Goal: Entertainment & Leisure: Consume media (video, audio)

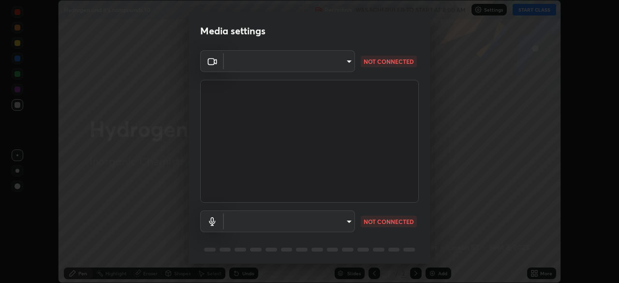
scroll to position [34, 0]
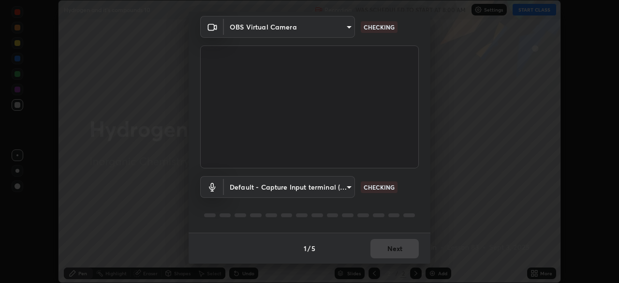
type input "91e77ac2d5f895b7de034188ea114b57184921d1251f25b945ead3daf74f7606"
type input "default"
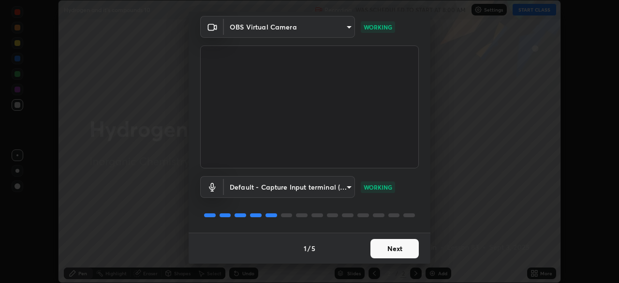
click at [382, 249] on button "Next" at bounding box center [395, 248] width 48 height 19
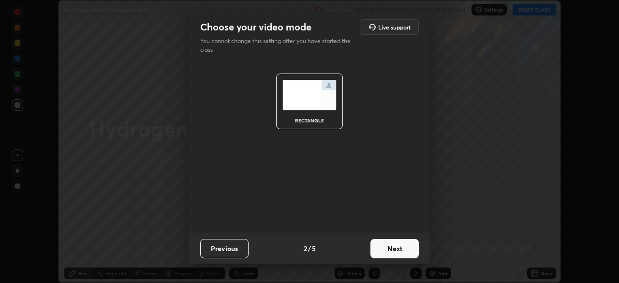
click at [384, 249] on button "Next" at bounding box center [395, 248] width 48 height 19
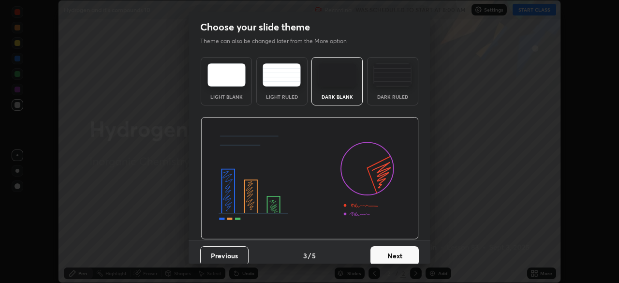
click at [386, 249] on button "Next" at bounding box center [395, 255] width 48 height 19
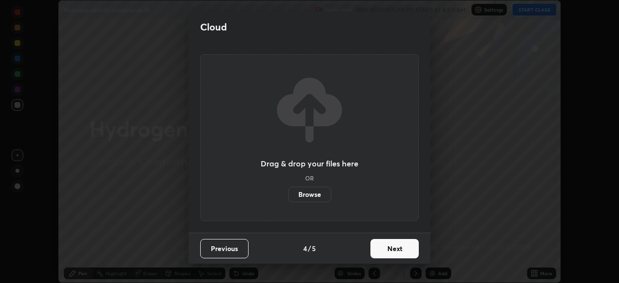
click at [387, 250] on button "Next" at bounding box center [395, 248] width 48 height 19
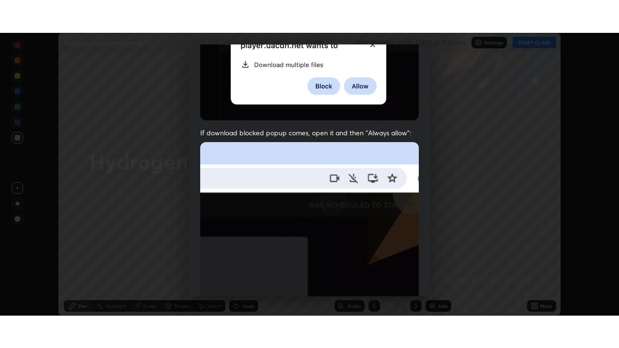
scroll to position [232, 0]
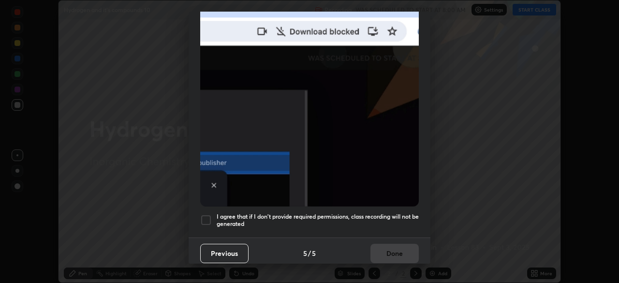
click at [206, 216] on div at bounding box center [206, 220] width 12 height 12
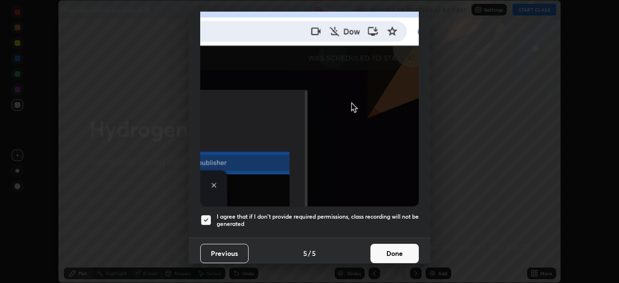
click at [384, 244] on button "Done" at bounding box center [395, 253] width 48 height 19
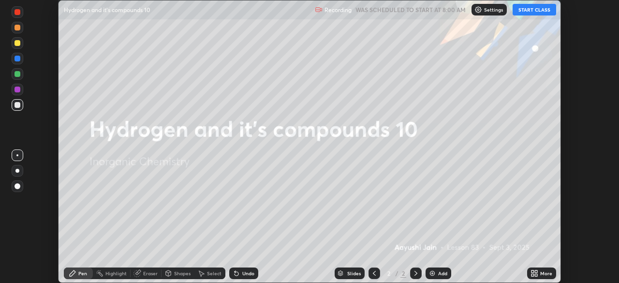
click at [526, 10] on button "START CLASS" at bounding box center [535, 10] width 44 height 12
click at [533, 271] on icon at bounding box center [533, 271] width 2 height 2
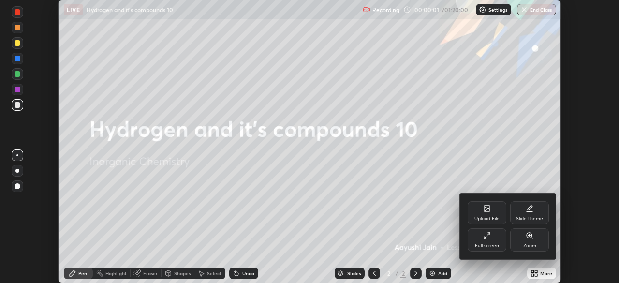
click at [501, 247] on div "Full screen" at bounding box center [487, 239] width 39 height 23
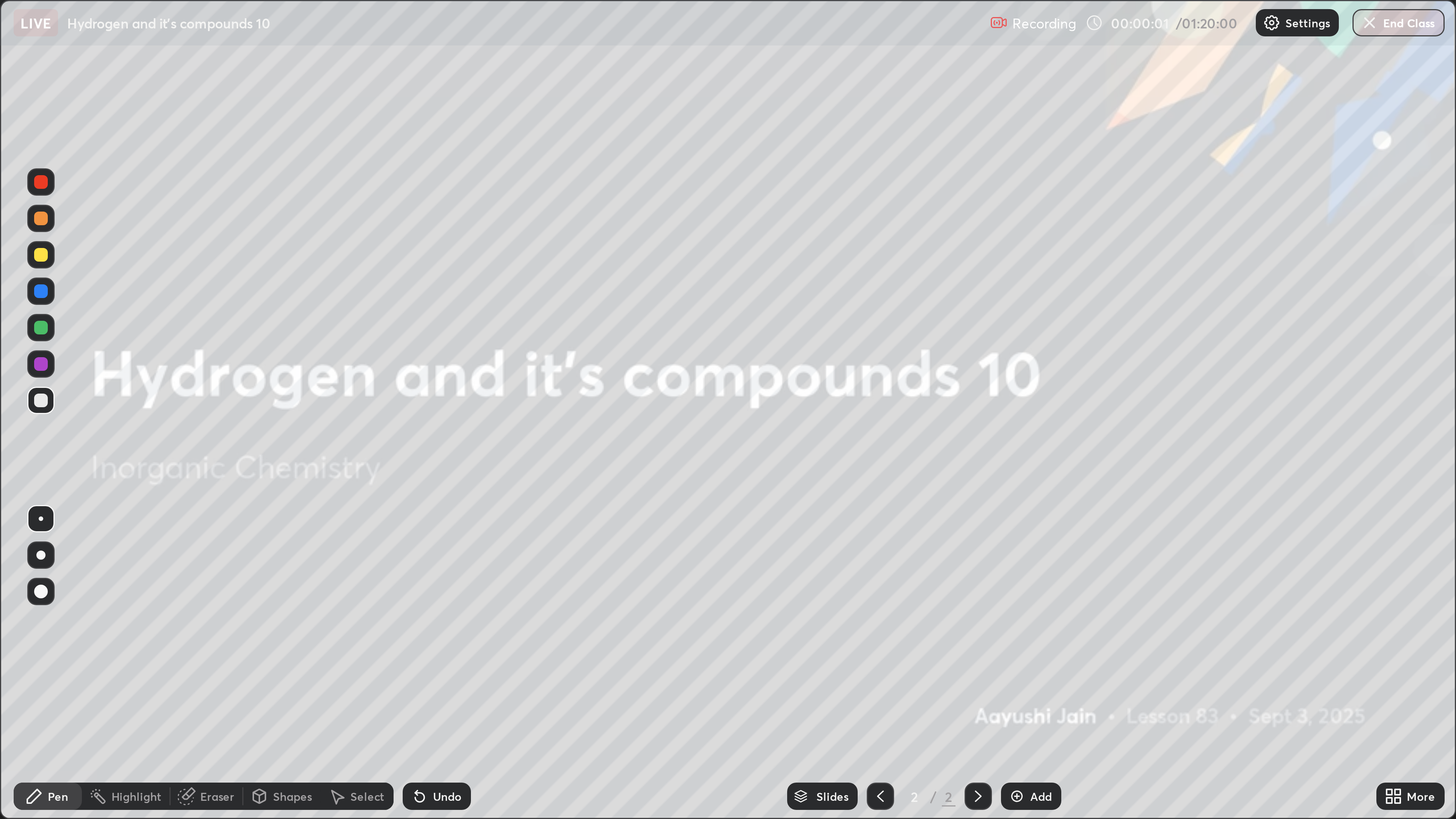
scroll to position [273, 485]
click at [342, 222] on div "Add" at bounding box center [344, 266] width 20 height 9
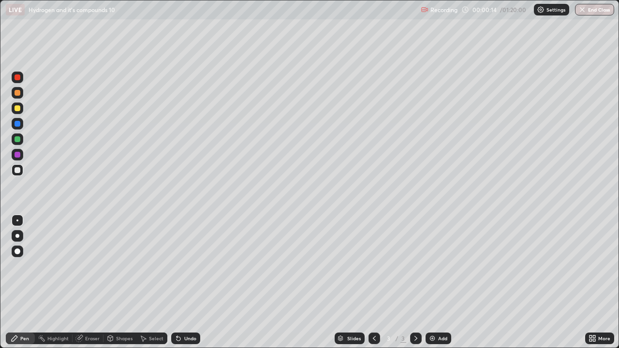
click at [17, 110] on div at bounding box center [18, 108] width 6 height 6
click at [16, 238] on div at bounding box center [18, 236] width 12 height 12
click at [17, 174] on div at bounding box center [18, 171] width 12 height 12
click at [122, 283] on div "Shapes" at bounding box center [124, 338] width 16 height 5
click at [119, 283] on div "Shapes" at bounding box center [124, 338] width 16 height 5
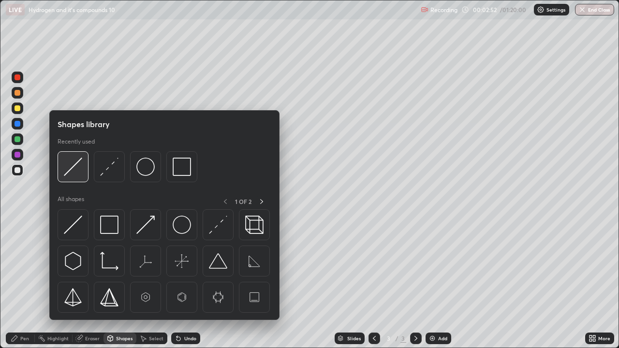
click at [73, 168] on img at bounding box center [73, 167] width 18 height 18
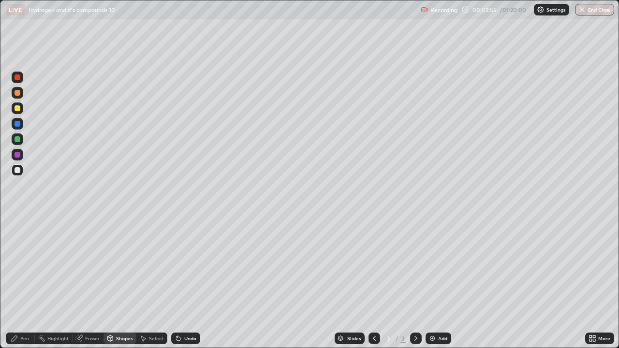
click at [25, 283] on div "Pen" at bounding box center [24, 338] width 9 height 5
click at [20, 107] on div at bounding box center [18, 108] width 6 height 6
click at [16, 170] on div at bounding box center [18, 170] width 6 height 6
click at [189, 283] on div "Undo" at bounding box center [190, 338] width 12 height 5
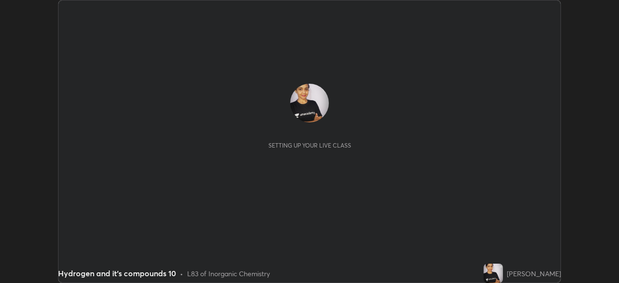
scroll to position [283, 619]
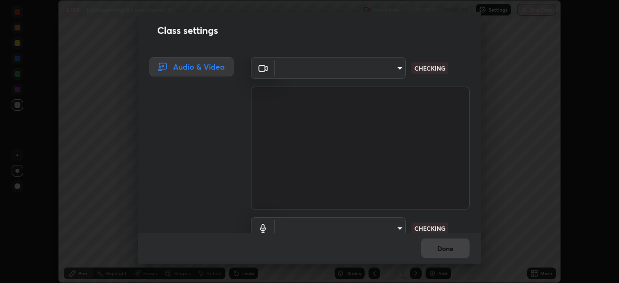
type input "91e77ac2d5f895b7de034188ea114b57184921d1251f25b945ead3daf74f7606"
type input "default"
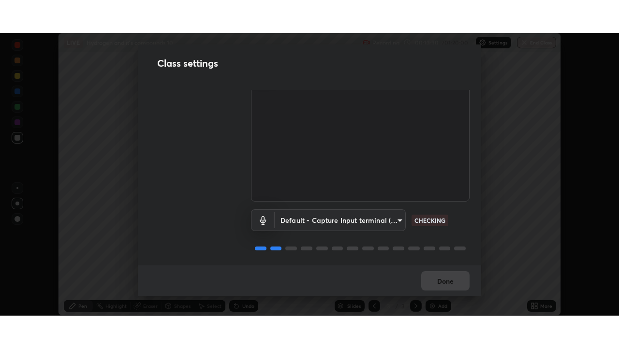
scroll to position [44, 0]
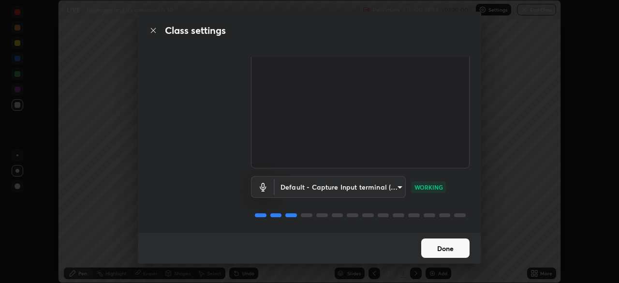
click at [453, 246] on button "Done" at bounding box center [445, 248] width 48 height 19
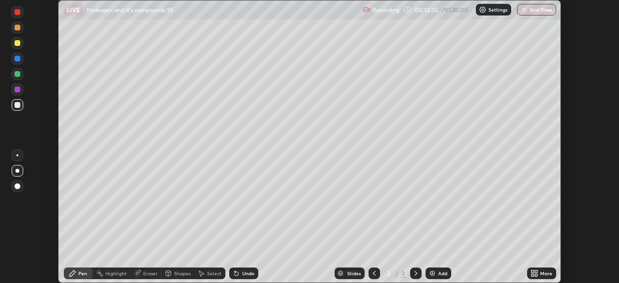
click at [538, 274] on icon at bounding box center [535, 274] width 8 height 8
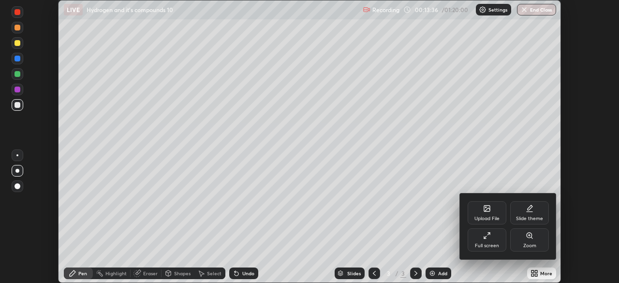
click at [487, 244] on div "Full screen" at bounding box center [487, 245] width 24 height 5
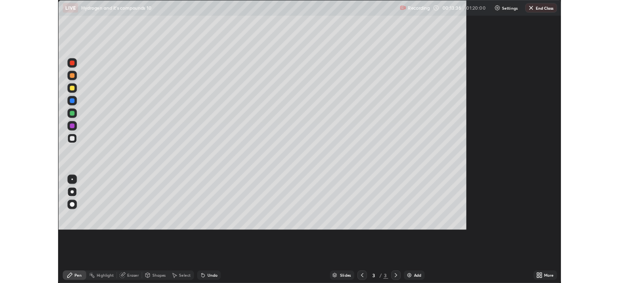
scroll to position [348, 619]
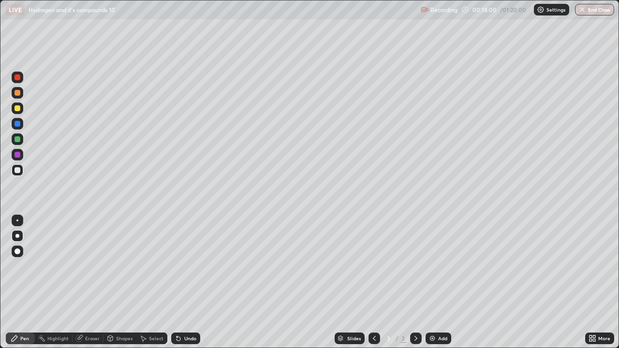
click at [438, 283] on div "Add" at bounding box center [442, 338] width 9 height 5
click at [16, 107] on div at bounding box center [18, 108] width 6 height 6
click at [15, 171] on div at bounding box center [18, 170] width 6 height 6
click at [16, 110] on div at bounding box center [18, 108] width 6 height 6
click at [17, 171] on div at bounding box center [18, 170] width 6 height 6
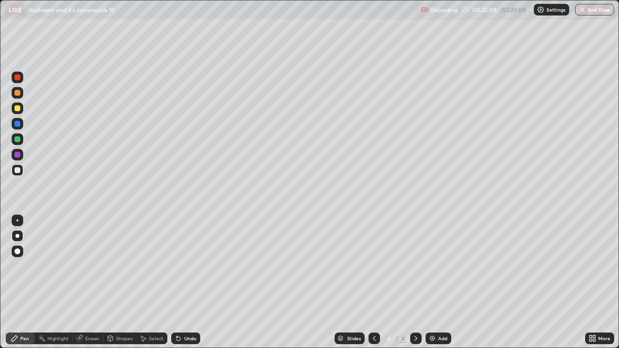
click at [440, 283] on div "Add" at bounding box center [442, 338] width 9 height 5
click at [17, 107] on div at bounding box center [18, 108] width 6 height 6
click at [19, 172] on div at bounding box center [18, 170] width 6 height 6
click at [18, 110] on div at bounding box center [18, 108] width 6 height 6
click at [17, 172] on div at bounding box center [18, 170] width 6 height 6
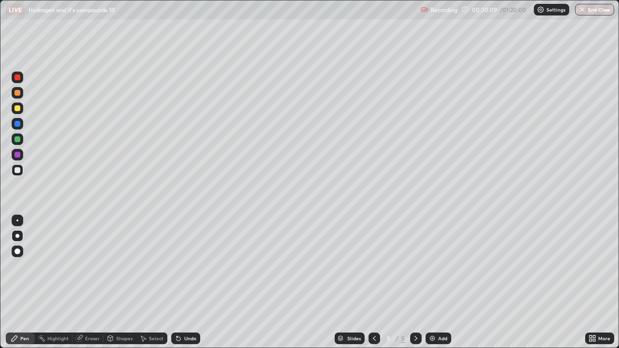
click at [439, 283] on div "Add" at bounding box center [442, 338] width 9 height 5
click at [120, 283] on div "Shapes" at bounding box center [124, 338] width 16 height 5
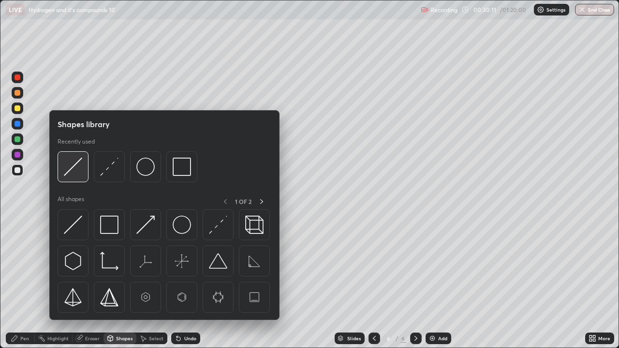
click at [78, 168] on img at bounding box center [73, 167] width 18 height 18
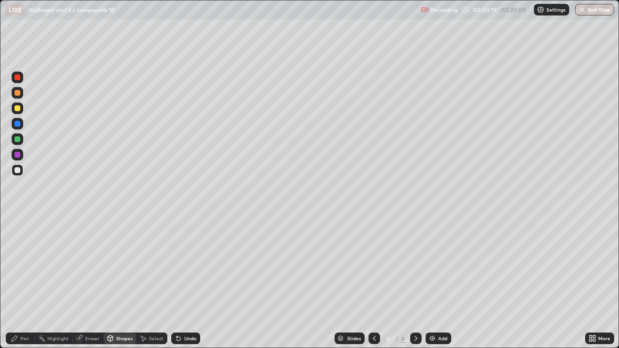
click at [26, 283] on div "Pen" at bounding box center [24, 338] width 9 height 5
click at [87, 283] on div "Eraser" at bounding box center [92, 338] width 15 height 5
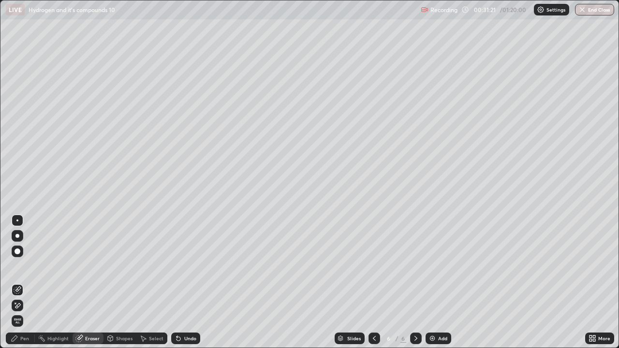
click at [20, 283] on div "Pen" at bounding box center [20, 339] width 29 height 12
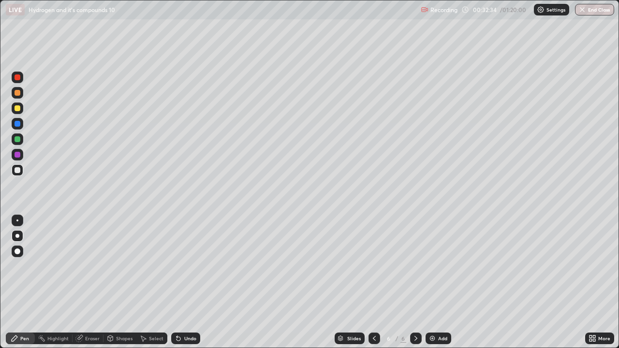
click at [434, 283] on img at bounding box center [433, 339] width 8 height 8
click at [116, 283] on div "Shapes" at bounding box center [124, 338] width 16 height 5
click at [22, 283] on div "Pen" at bounding box center [24, 338] width 9 height 5
click at [374, 283] on icon at bounding box center [375, 339] width 8 height 8
click at [414, 283] on icon at bounding box center [416, 339] width 8 height 8
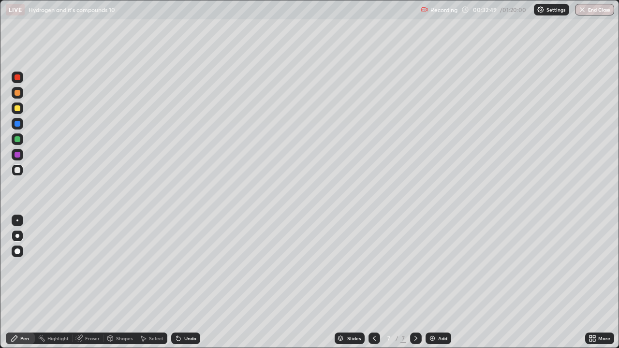
click at [27, 32] on div "Erase all" at bounding box center [17, 174] width 23 height 310
click at [373, 283] on icon at bounding box center [375, 339] width 8 height 8
click at [372, 283] on icon at bounding box center [375, 339] width 8 height 8
click at [415, 283] on icon at bounding box center [416, 339] width 8 height 8
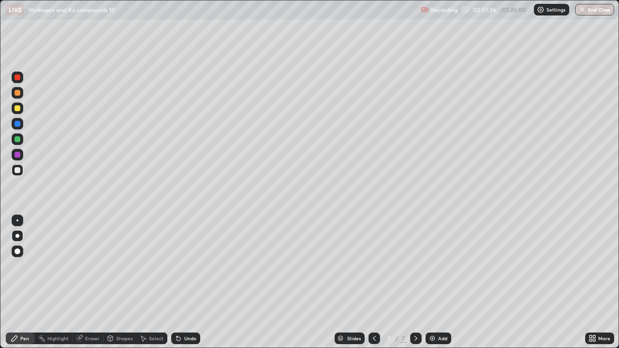
click at [438, 283] on div "Add" at bounding box center [442, 338] width 9 height 5
click at [18, 108] on div at bounding box center [18, 108] width 6 height 6
click at [19, 171] on div at bounding box center [18, 170] width 6 height 6
click at [19, 142] on div at bounding box center [18, 139] width 6 height 6
click at [149, 283] on div "Select" at bounding box center [156, 338] width 15 height 5
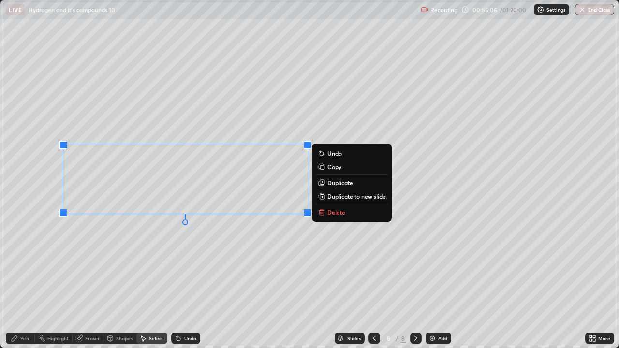
click at [336, 212] on p "Delete" at bounding box center [337, 213] width 18 height 8
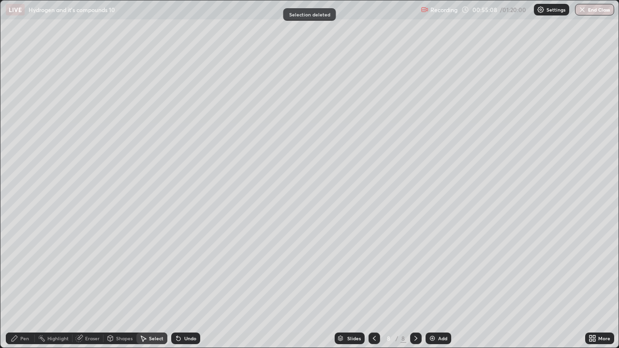
click at [20, 283] on div "Pen" at bounding box center [24, 338] width 9 height 5
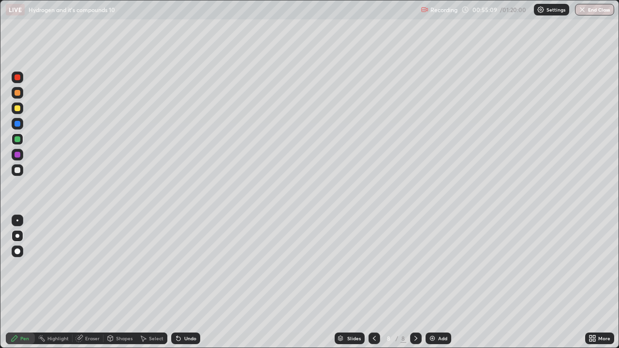
click at [17, 175] on div at bounding box center [18, 171] width 12 height 12
click at [184, 283] on div "Undo" at bounding box center [190, 338] width 12 height 5
click at [410, 283] on div at bounding box center [416, 338] width 12 height 19
click at [441, 283] on div "Add" at bounding box center [442, 338] width 9 height 5
click at [20, 107] on div at bounding box center [18, 108] width 6 height 6
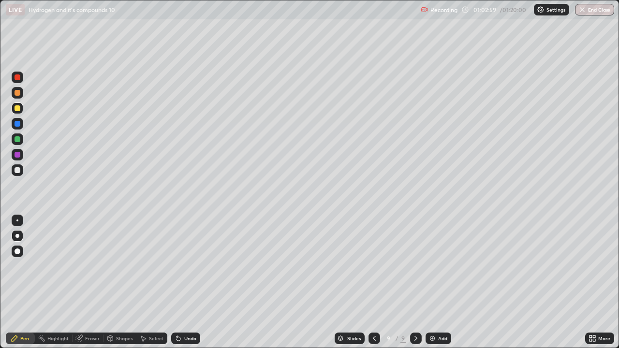
click at [17, 171] on div at bounding box center [18, 170] width 6 height 6
click at [180, 283] on icon at bounding box center [179, 339] width 8 height 8
click at [17, 93] on div at bounding box center [18, 93] width 6 height 6
click at [17, 221] on div at bounding box center [17, 221] width 2 height 2
click at [27, 266] on div "Erase all" at bounding box center [17, 174] width 23 height 310
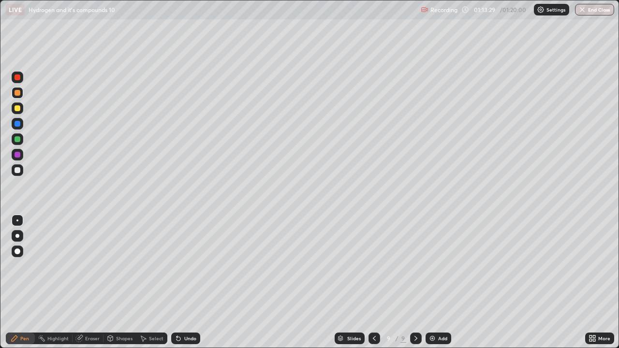
click at [442, 283] on div "Add" at bounding box center [442, 338] width 9 height 5
click at [18, 108] on div at bounding box center [18, 108] width 6 height 6
click at [16, 234] on div at bounding box center [17, 236] width 4 height 4
click at [15, 175] on div at bounding box center [18, 171] width 12 height 12
click at [15, 109] on div at bounding box center [18, 108] width 6 height 6
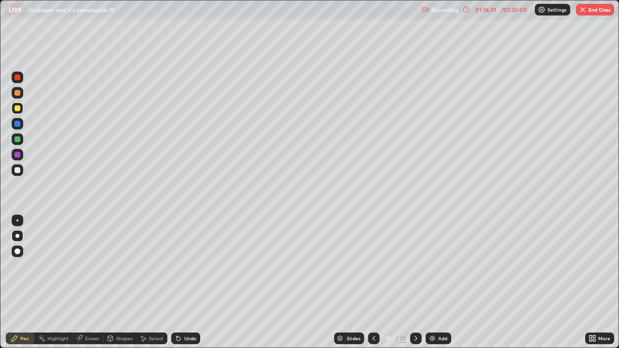
click at [113, 283] on icon at bounding box center [110, 339] width 8 height 8
click at [30, 283] on div "Pen" at bounding box center [20, 339] width 29 height 12
click at [190, 283] on div "Undo" at bounding box center [190, 338] width 12 height 5
click at [18, 170] on div at bounding box center [18, 170] width 6 height 6
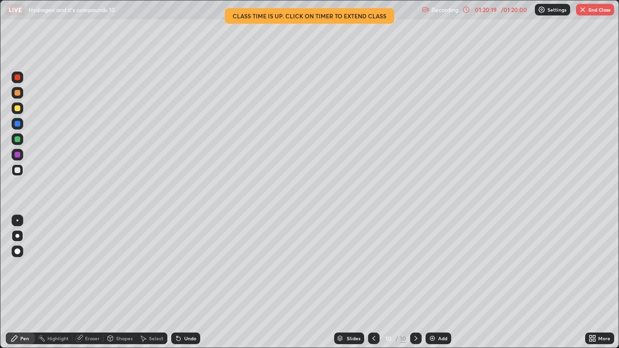
click at [172, 283] on div "Undo" at bounding box center [183, 338] width 33 height 19
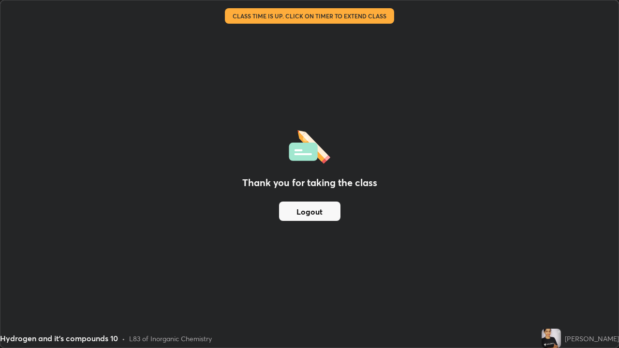
click at [314, 211] on button "Logout" at bounding box center [309, 211] width 61 height 19
click at [309, 209] on button "Logout" at bounding box center [309, 211] width 61 height 19
click at [305, 208] on button "Logout" at bounding box center [309, 211] width 61 height 19
click at [314, 209] on button "Logout" at bounding box center [309, 211] width 61 height 19
click at [313, 210] on button "Logout" at bounding box center [309, 211] width 61 height 19
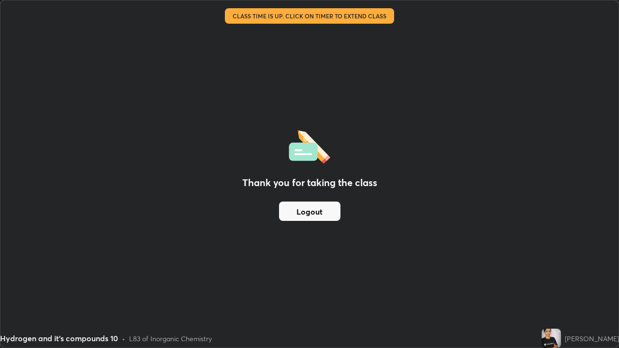
click at [314, 211] on button "Logout" at bounding box center [309, 211] width 61 height 19
click at [315, 212] on button "Logout" at bounding box center [309, 211] width 61 height 19
click at [314, 211] on button "Logout" at bounding box center [309, 211] width 61 height 19
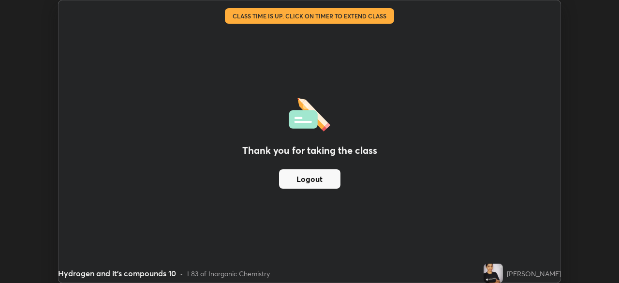
scroll to position [48101, 47765]
click at [330, 73] on div "Thank you for taking the class Logout" at bounding box center [310, 141] width 502 height 282
